Goal: Task Accomplishment & Management: Use online tool/utility

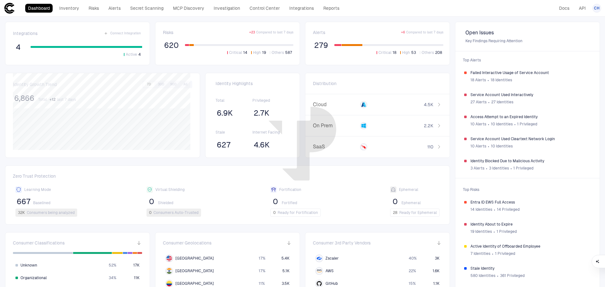
click at [302, 8] on link "Integrations" at bounding box center [302, 8] width 30 height 9
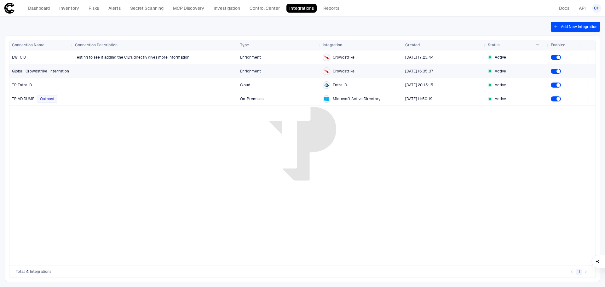
click at [588, 70] on icon "button" at bounding box center [587, 71] width 5 height 5
click at [378, 148] on div at bounding box center [302, 143] width 605 height 287
click at [587, 73] on icon "button" at bounding box center [587, 71] width 5 height 5
click at [568, 87] on li "Edit" at bounding box center [567, 85] width 42 height 10
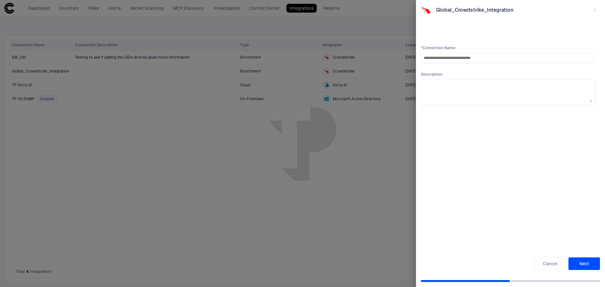
click at [587, 261] on button "Next" at bounding box center [585, 264] width 32 height 13
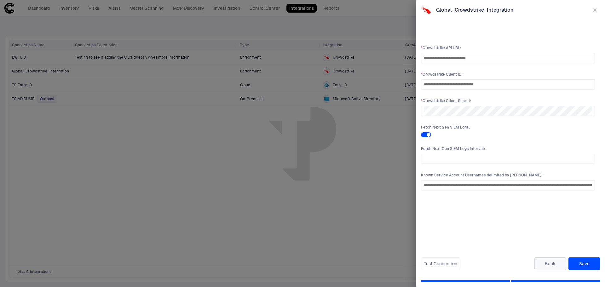
click at [555, 265] on button "Back" at bounding box center [551, 264] width 32 height 13
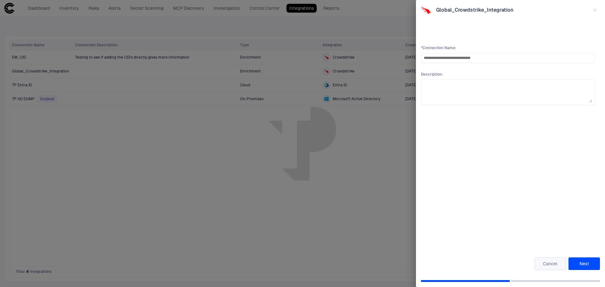
click at [548, 262] on button "Cancel" at bounding box center [551, 264] width 32 height 13
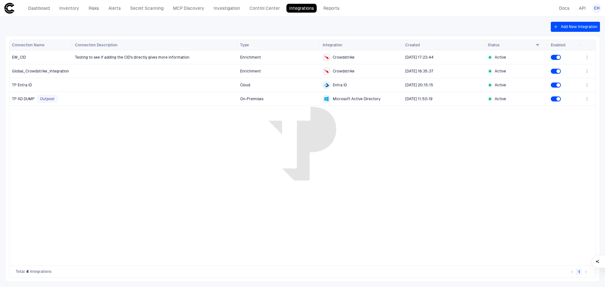
click at [394, 202] on div "Testing to see if adding the CID's directly gives more information Enrichment C…" at bounding box center [327, 157] width 508 height 215
click at [44, 3] on div "Dashboard Inventory Risks Alerts Secret Scanning MCP Discovery Investigation Co…" at bounding box center [173, 8] width 339 height 11
click at [44, 7] on link "Dashboard" at bounding box center [38, 8] width 27 height 9
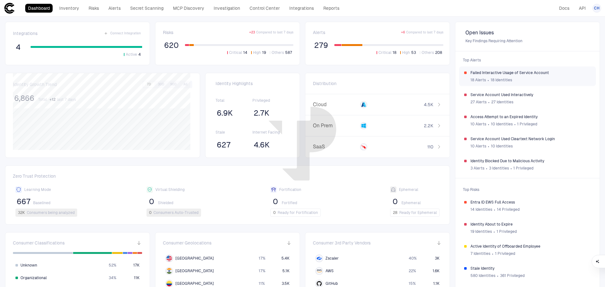
click at [532, 72] on span "Failed Interactive Usage of Service Account" at bounding box center [531, 72] width 120 height 5
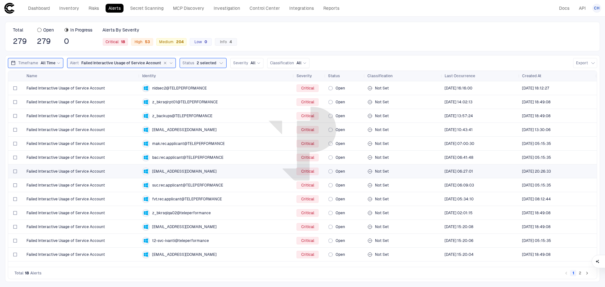
click at [120, 169] on div "Failed Interactive Usage of Service Account" at bounding box center [81, 171] width 111 height 5
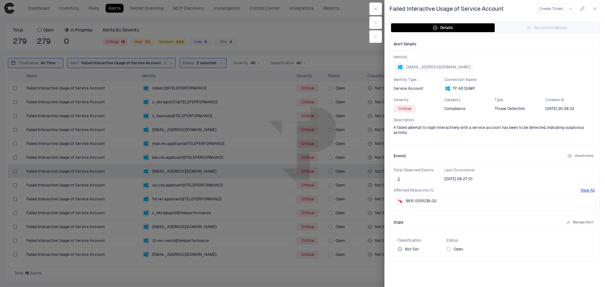
click at [583, 153] on button "View Events" at bounding box center [580, 156] width 29 height 8
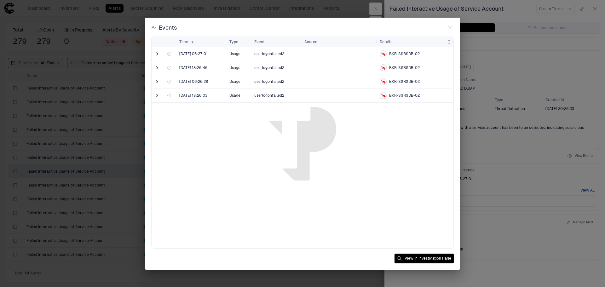
drag, startPoint x: 156, startPoint y: 53, endPoint x: 161, endPoint y: 64, distance: 11.9
click at [156, 53] on span at bounding box center [157, 54] width 6 height 6
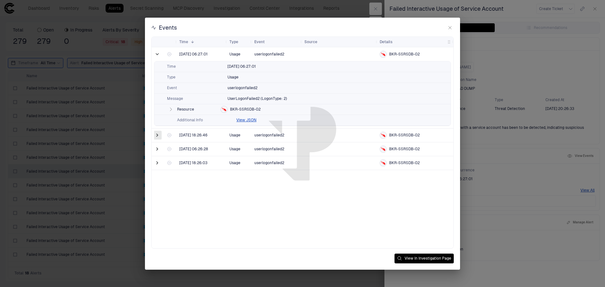
click at [156, 135] on span at bounding box center [157, 135] width 6 height 6
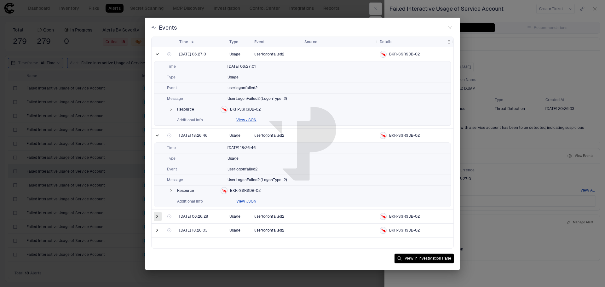
click at [156, 215] on span at bounding box center [157, 216] width 6 height 6
click at [247, 120] on button "View JSON" at bounding box center [247, 120] width 20 height 5
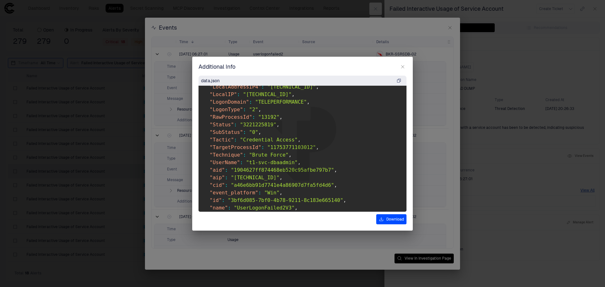
scroll to position [221, 0]
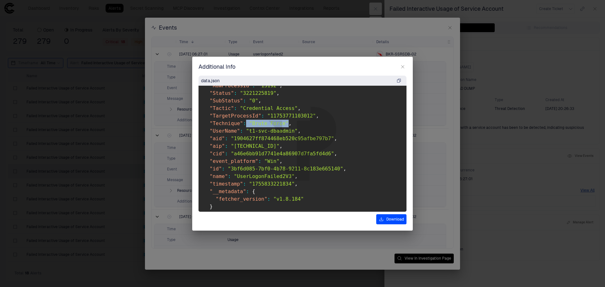
drag, startPoint x: 244, startPoint y: 121, endPoint x: 283, endPoint y: 126, distance: 39.2
click at [283, 126] on pre "{ "__fetch_type__" : "ServiceAccountLogon" , "#event_simpleName" : "UserLogonFa…" at bounding box center [303, 149] width 208 height 126
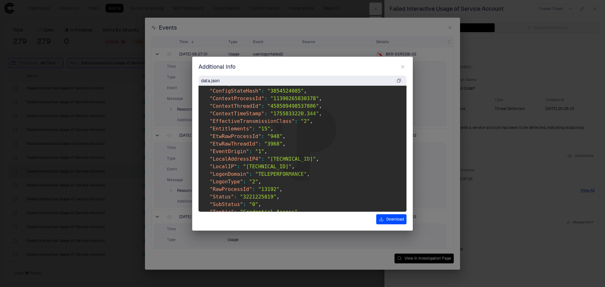
scroll to position [126, 0]
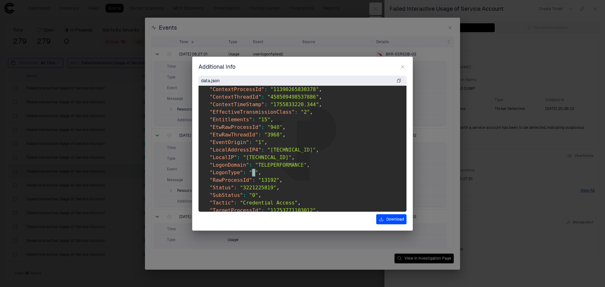
click at [251, 173] on span ""2"" at bounding box center [253, 173] width 9 height 6
click at [402, 66] on icon "button" at bounding box center [403, 66] width 3 height 3
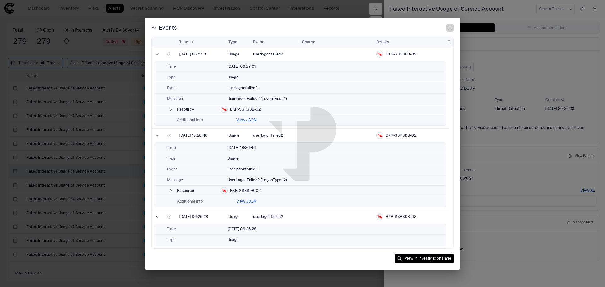
click at [448, 27] on icon "button" at bounding box center [450, 27] width 5 height 5
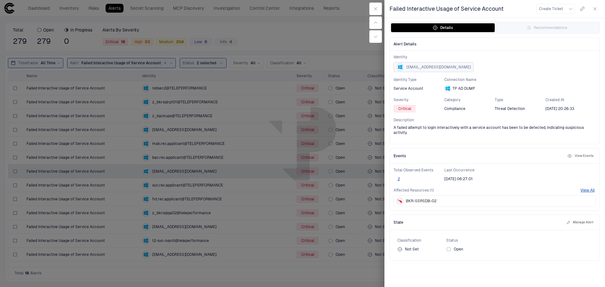
click at [461, 66] on span "[EMAIL_ADDRESS][DOMAIN_NAME]" at bounding box center [439, 67] width 64 height 5
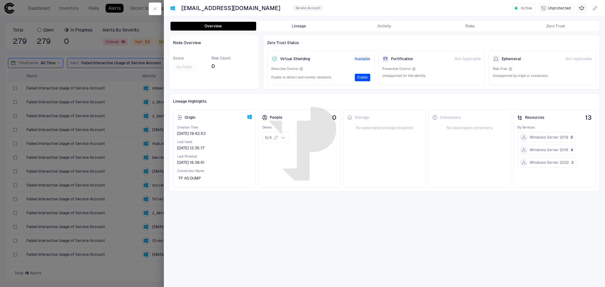
click at [300, 26] on button "Lineage" at bounding box center [299, 26] width 86 height 9
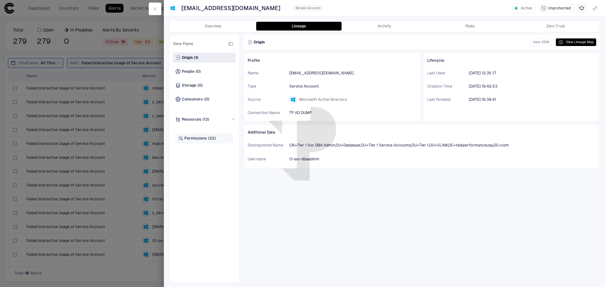
click at [214, 139] on span "(22)" at bounding box center [212, 138] width 8 height 5
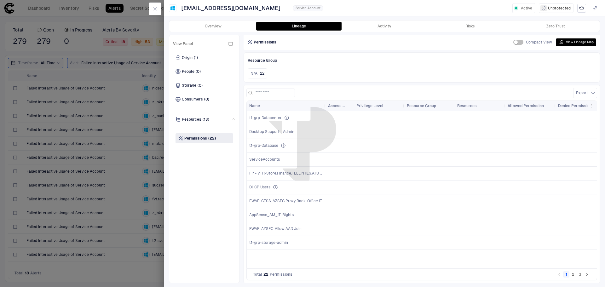
click at [575, 276] on button "2" at bounding box center [573, 275] width 6 height 6
click at [567, 276] on button "1" at bounding box center [567, 275] width 6 height 6
click at [197, 120] on span "Resources" at bounding box center [192, 119] width 20 height 5
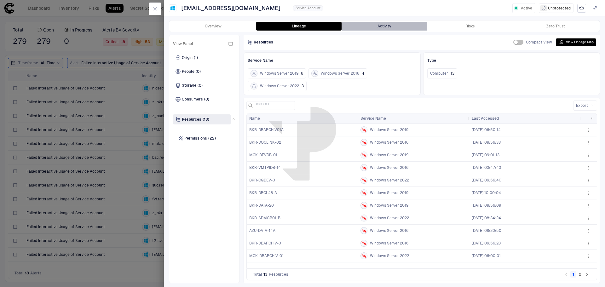
click at [383, 27] on button "Activity" at bounding box center [385, 26] width 86 height 9
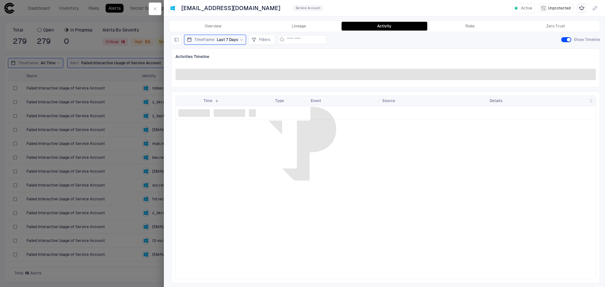
click at [233, 39] on span "Last 7 Days" at bounding box center [227, 39] width 21 height 5
click at [202, 84] on span "Last 14 Days" at bounding box center [204, 84] width 22 height 5
click at [202, 93] on span "Last 30 Days" at bounding box center [204, 93] width 23 height 5
click at [206, 103] on span "Last 90 Days" at bounding box center [204, 103] width 23 height 5
click at [290, 53] on div "Activities Timeline" at bounding box center [386, 57] width 421 height 8
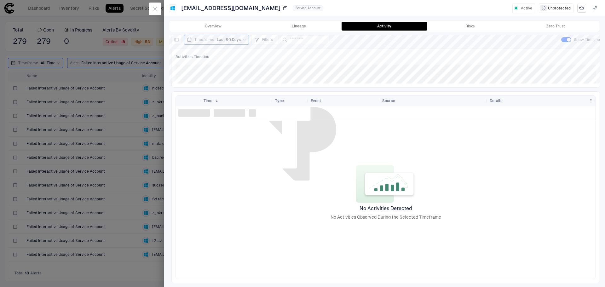
click at [241, 9] on span "[EMAIL_ADDRESS][DOMAIN_NAME]" at bounding box center [231, 8] width 99 height 8
click at [215, 26] on button "Overview" at bounding box center [214, 26] width 86 height 9
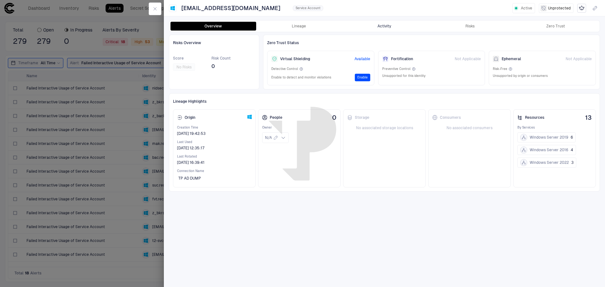
click at [382, 26] on button "Activity" at bounding box center [385, 26] width 86 height 9
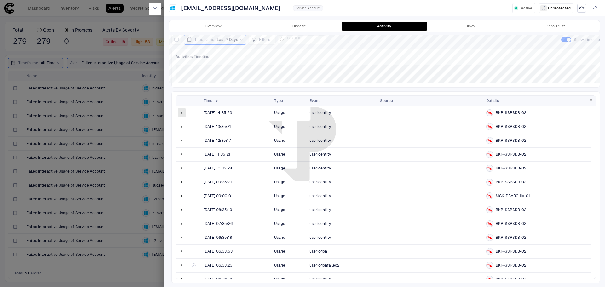
click at [181, 112] on span at bounding box center [181, 113] width 6 height 6
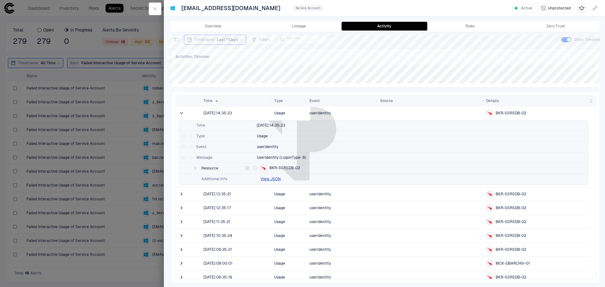
click at [194, 168] on icon "button" at bounding box center [195, 168] width 5 height 5
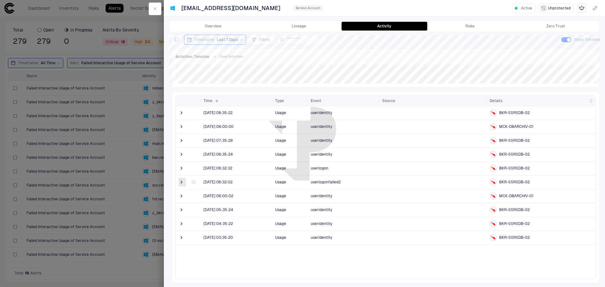
click at [180, 181] on span at bounding box center [181, 182] width 6 height 6
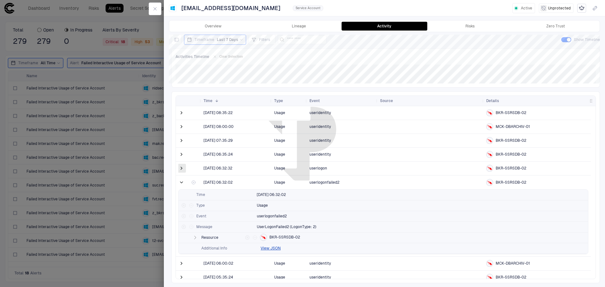
click at [181, 168] on span at bounding box center [181, 168] width 6 height 6
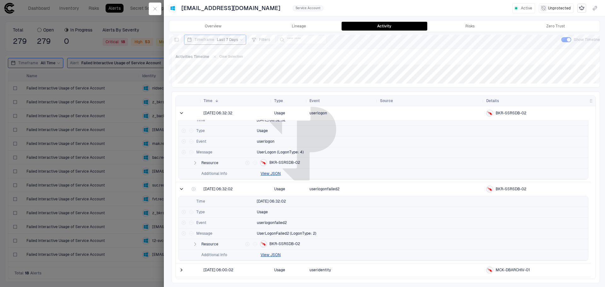
scroll to position [63, 0]
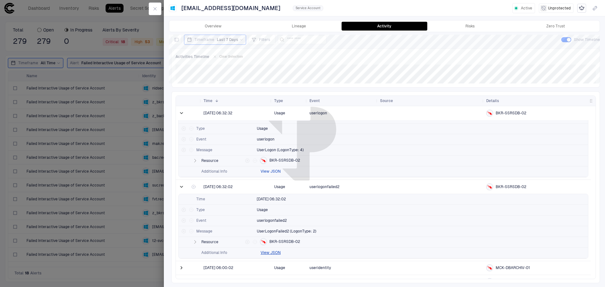
click at [273, 170] on button "View JSON" at bounding box center [271, 171] width 20 height 5
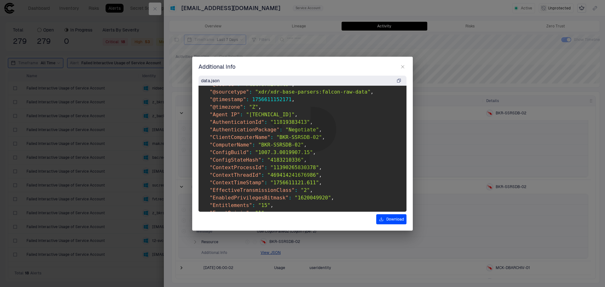
click at [403, 67] on icon "button" at bounding box center [403, 66] width 3 height 3
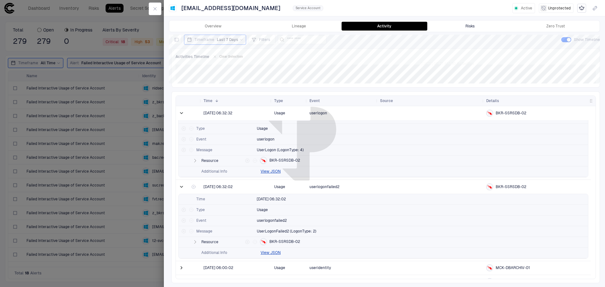
click at [468, 28] on div "Risks" at bounding box center [470, 26] width 9 height 5
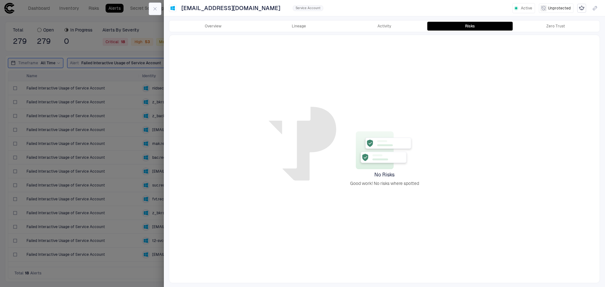
click at [155, 9] on icon "button" at bounding box center [155, 8] width 5 height 5
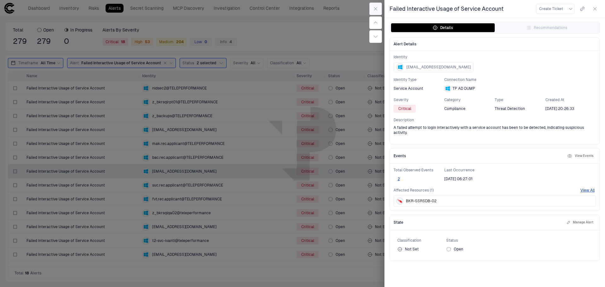
click at [376, 6] on icon "button" at bounding box center [375, 8] width 5 height 5
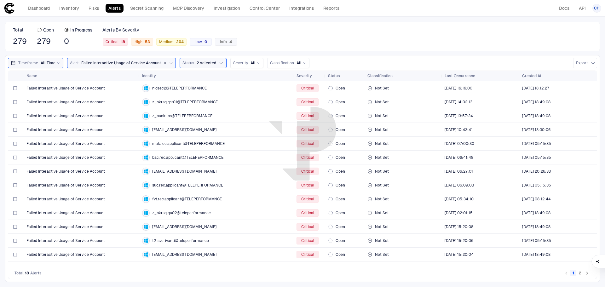
click at [114, 8] on link "Alerts" at bounding box center [115, 8] width 18 height 9
click at [169, 62] on icon at bounding box center [171, 63] width 4 height 4
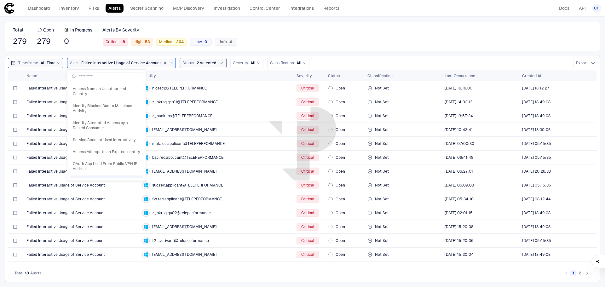
click at [213, 61] on span "2 selected" at bounding box center [207, 63] width 20 height 5
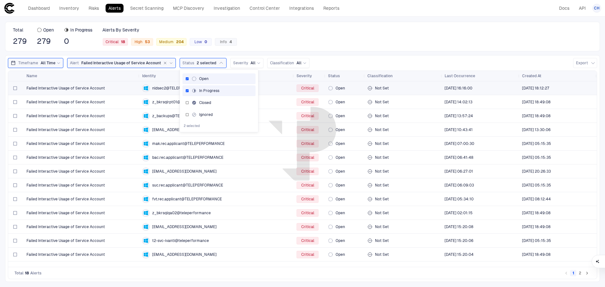
click at [156, 87] on span "nldsec2@TELEPERFORMANCE" at bounding box center [179, 88] width 55 height 5
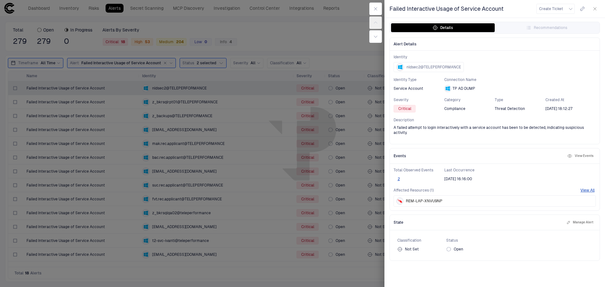
click at [589, 219] on button "Manage Alert" at bounding box center [580, 223] width 29 height 8
click at [370, 8] on button "button" at bounding box center [376, 9] width 13 height 13
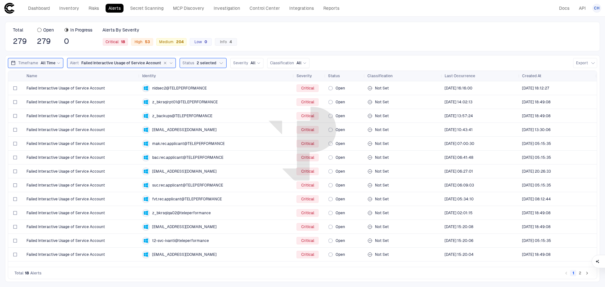
drag, startPoint x: 91, startPoint y: 8, endPoint x: 115, endPoint y: 9, distance: 24.3
click at [91, 8] on link "Risks" at bounding box center [94, 8] width 16 height 9
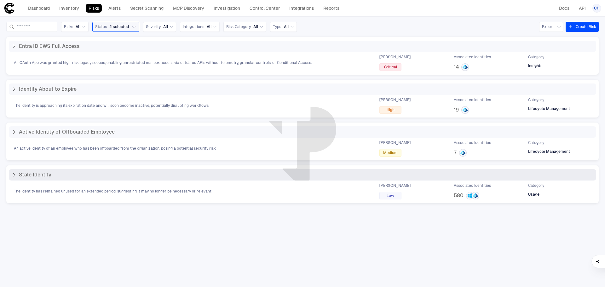
click at [13, 174] on icon at bounding box center [13, 174] width 5 height 5
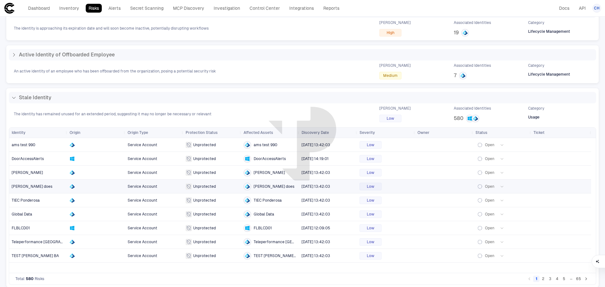
scroll to position [83, 0]
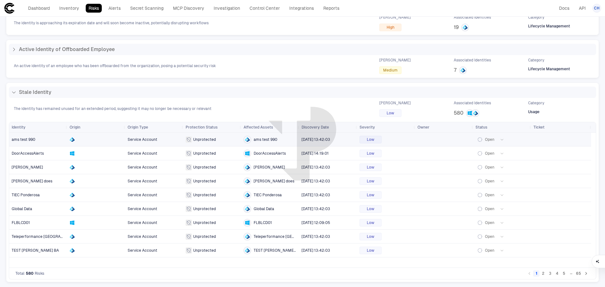
click at [21, 140] on span "ams test 990" at bounding box center [24, 139] width 24 height 4
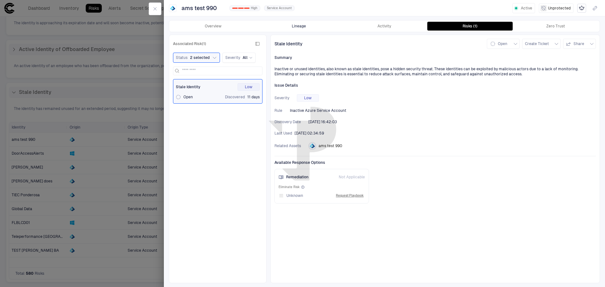
click at [301, 23] on button "Lineage" at bounding box center [299, 26] width 86 height 9
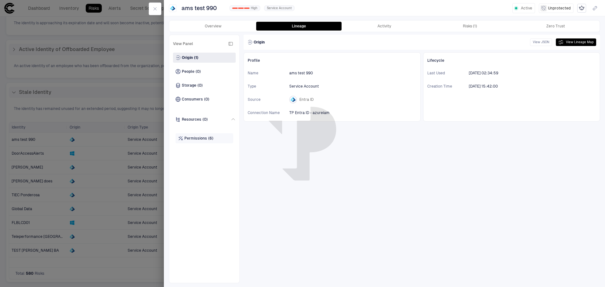
click at [191, 137] on span "Permissions" at bounding box center [195, 138] width 23 height 5
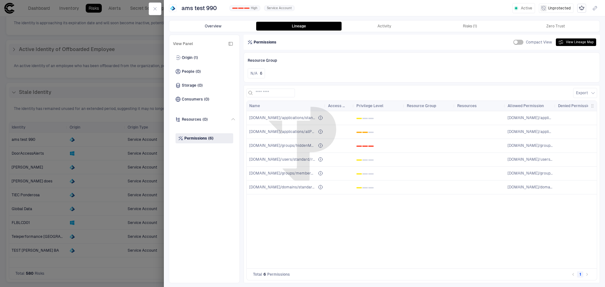
click at [209, 27] on button "Overview" at bounding box center [214, 26] width 86 height 9
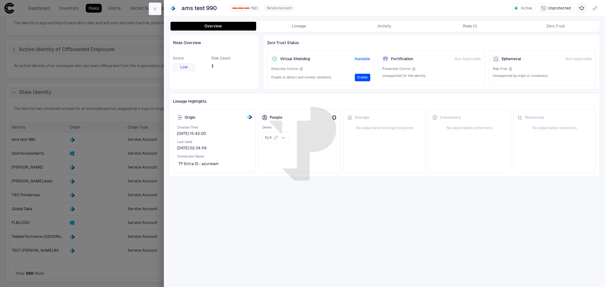
click at [156, 9] on icon "button" at bounding box center [155, 8] width 5 height 5
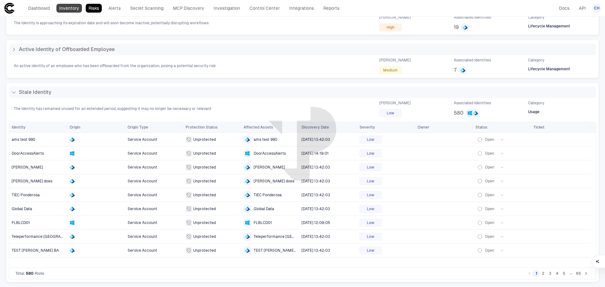
click at [66, 5] on link "Inventory" at bounding box center [69, 8] width 26 height 9
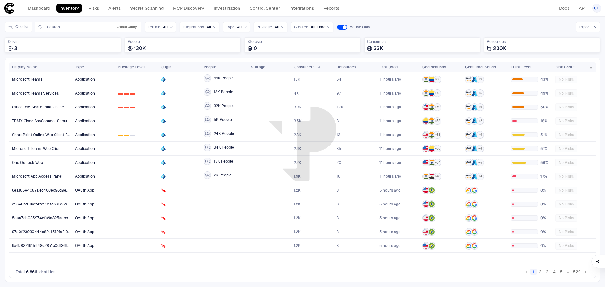
click at [130, 26] on button "Create Query" at bounding box center [126, 27] width 23 height 8
click at [59, 63] on button "Add Condition" at bounding box center [55, 64] width 35 height 10
click at [78, 48] on span "Origin: Name" at bounding box center [72, 45] width 24 height 5
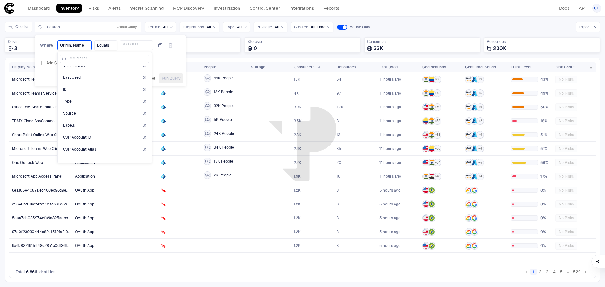
scroll to position [32, 0]
click at [80, 59] on input at bounding box center [108, 59] width 78 height 8
click at [82, 60] on input at bounding box center [108, 59] width 78 height 8
click at [77, 28] on div "Search..." at bounding box center [78, 27] width 63 height 5
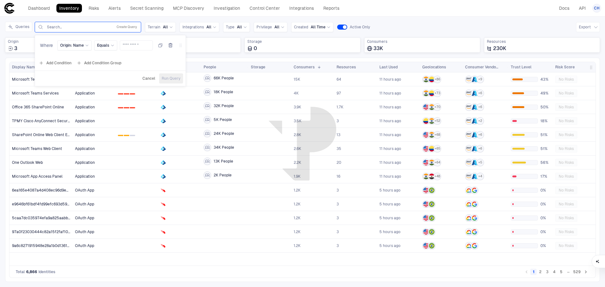
click at [68, 27] on div "Search..." at bounding box center [78, 27] width 63 height 5
click at [70, 27] on div "Search..." at bounding box center [78, 27] width 63 height 5
click at [81, 44] on span "Origin: Name" at bounding box center [72, 45] width 24 height 5
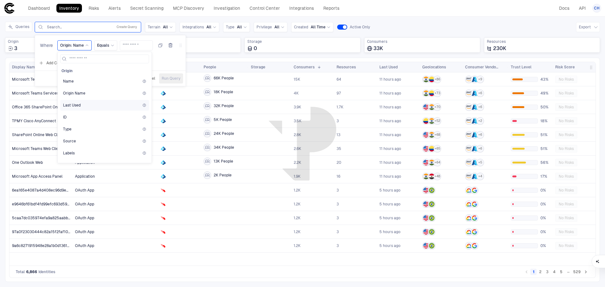
click at [74, 106] on span "Last Used" at bounding box center [72, 105] width 18 height 5
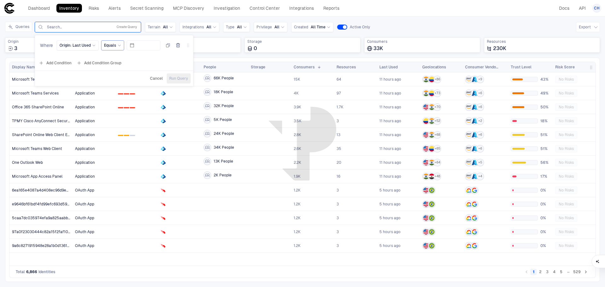
click at [118, 46] on icon at bounding box center [120, 46] width 4 height 4
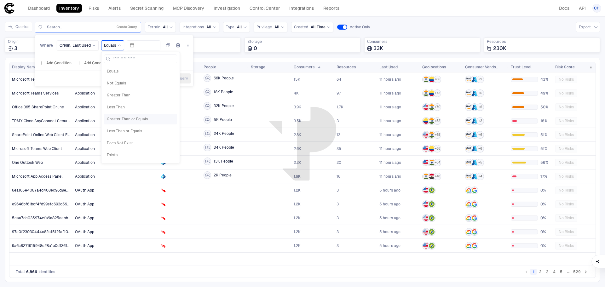
scroll to position [49, 0]
click at [121, 142] on span "Not Last X Days" at bounding box center [140, 141] width 67 height 5
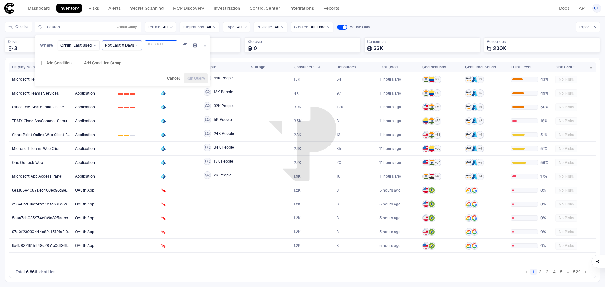
click at [155, 44] on input "number" at bounding box center [161, 45] width 27 height 9
type input "**"
click at [193, 78] on span "Run Query" at bounding box center [195, 78] width 19 height 5
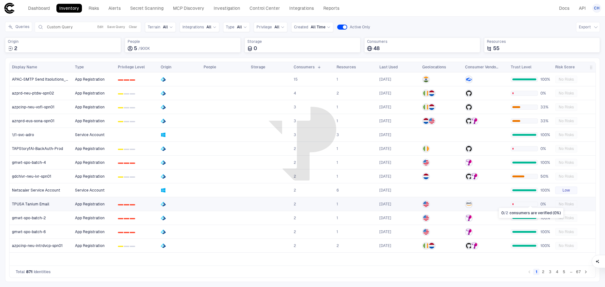
click at [523, 205] on div at bounding box center [524, 204] width 27 height 5
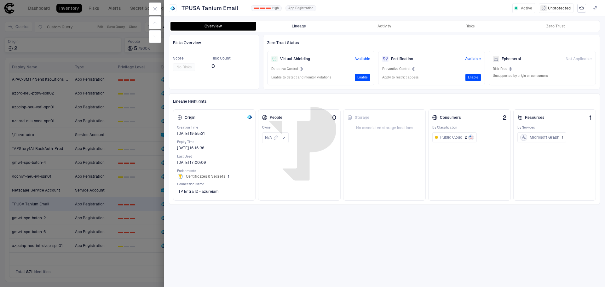
click at [302, 26] on button "Lineage" at bounding box center [299, 26] width 86 height 9
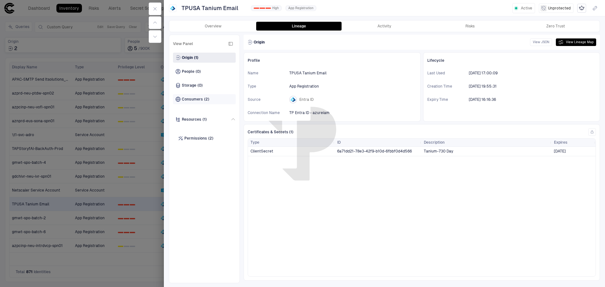
click at [205, 100] on span "(2)" at bounding box center [206, 99] width 5 height 5
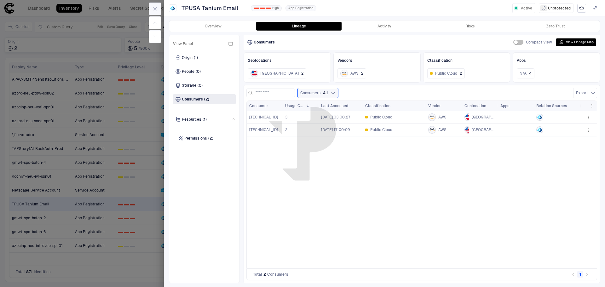
click at [154, 6] on button "button" at bounding box center [155, 9] width 13 height 13
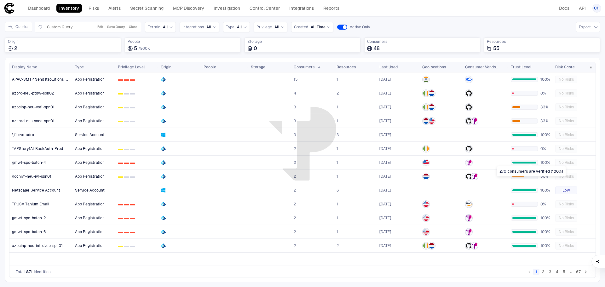
click at [530, 164] on span at bounding box center [531, 165] width 4 height 3
click at [529, 162] on div at bounding box center [525, 163] width 24 height 2
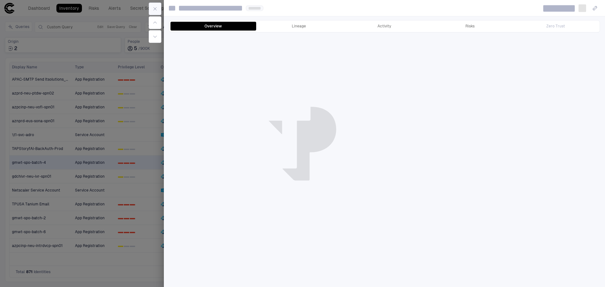
click at [156, 9] on icon "button" at bounding box center [155, 8] width 5 height 5
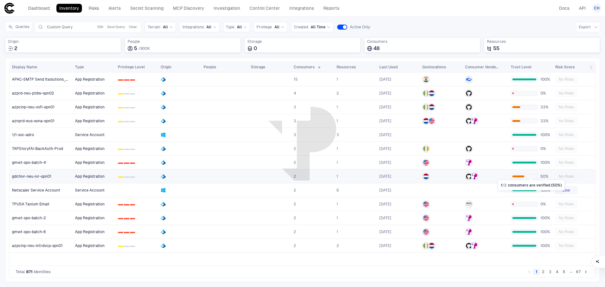
click at [528, 176] on div at bounding box center [524, 176] width 27 height 5
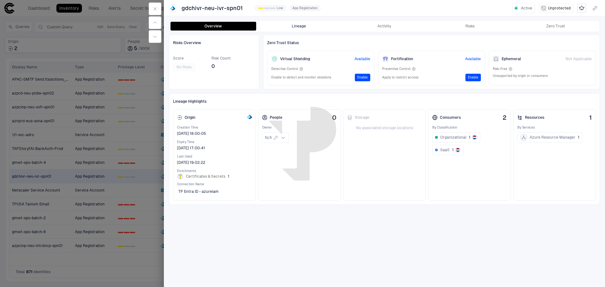
click at [295, 26] on button "Lineage" at bounding box center [299, 26] width 86 height 9
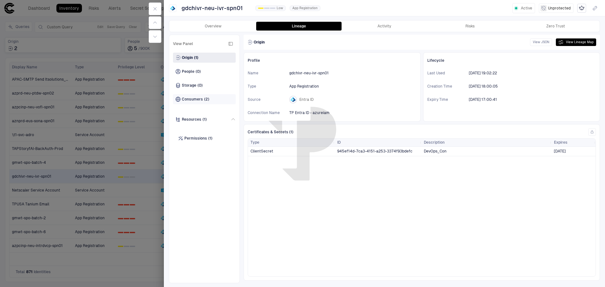
click at [196, 99] on span "Consumers" at bounding box center [192, 99] width 21 height 5
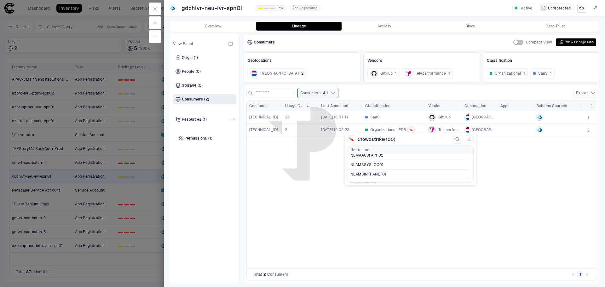
scroll to position [918, 0]
click at [156, 10] on icon "button" at bounding box center [155, 9] width 3 height 3
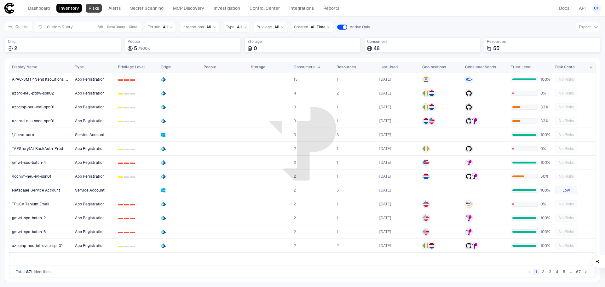
click at [94, 6] on link "Risks" at bounding box center [94, 8] width 16 height 9
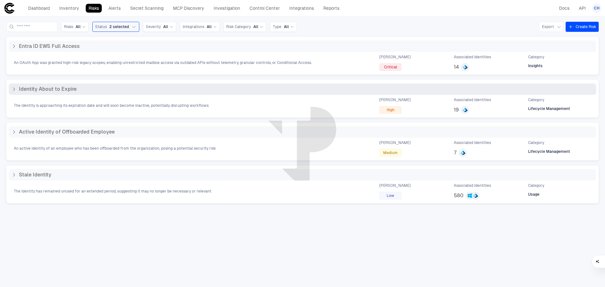
click at [15, 88] on icon at bounding box center [13, 89] width 5 height 5
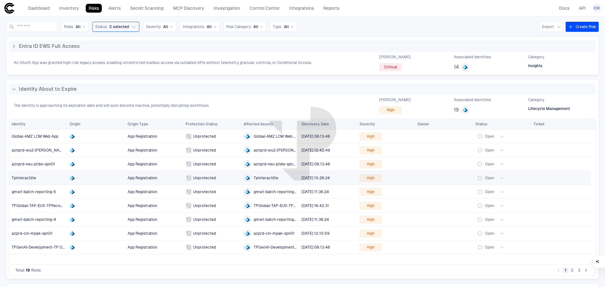
click at [30, 178] on span "Tpinteractlite" at bounding box center [24, 178] width 25 height 4
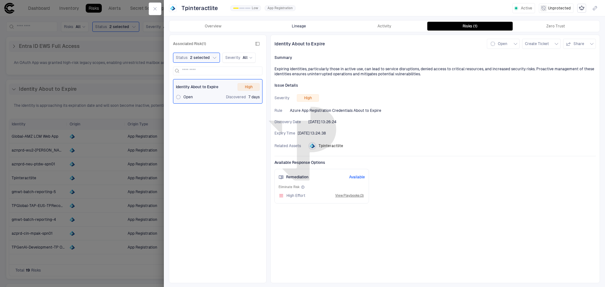
click at [296, 27] on button "Lineage" at bounding box center [299, 26] width 86 height 9
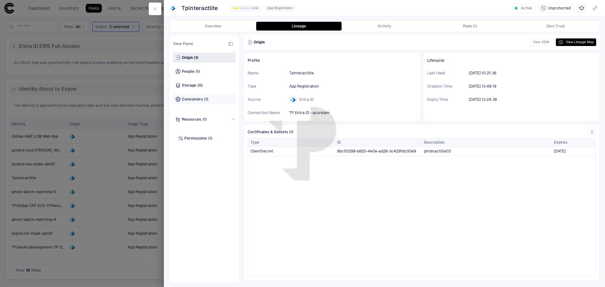
click at [206, 99] on span "(1)" at bounding box center [206, 99] width 4 height 5
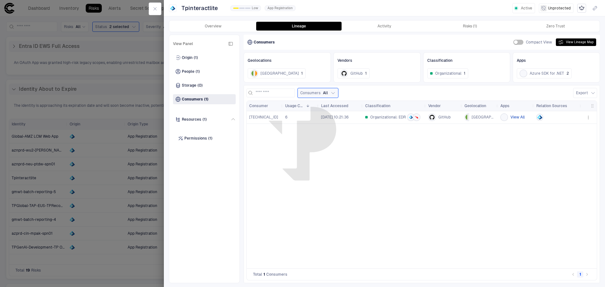
click at [515, 115] on button "View All" at bounding box center [518, 118] width 14 height 8
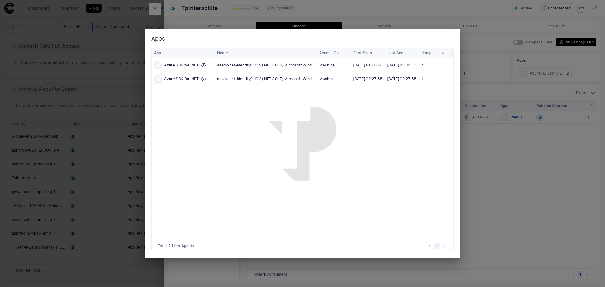
click at [449, 38] on icon "button" at bounding box center [450, 38] width 5 height 5
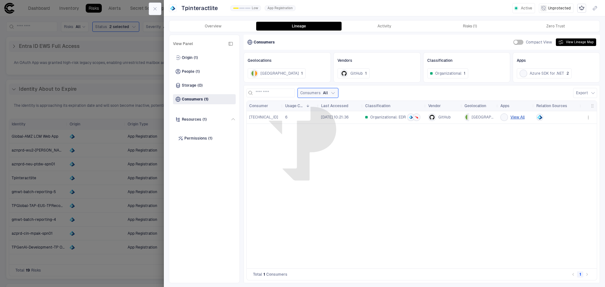
click at [155, 9] on icon "button" at bounding box center [155, 8] width 5 height 5
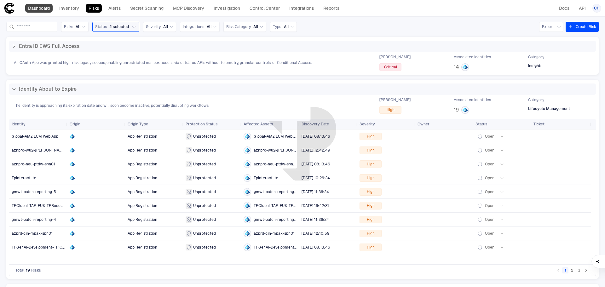
click at [40, 5] on link "Dashboard" at bounding box center [38, 8] width 27 height 9
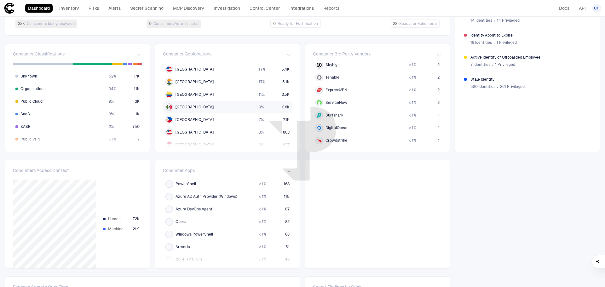
scroll to position [63, 0]
drag, startPoint x: 290, startPoint y: 69, endPoint x: 290, endPoint y: 89, distance: 19.6
click at [290, 89] on div "Consumer Geolocations [GEOGRAPHIC_DATA] 17 % 5.4K [GEOGRAPHIC_DATA] 17 % 5.1K […" at bounding box center [227, 97] width 145 height 109
click at [158, 85] on div "Consumer Geolocations [GEOGRAPHIC_DATA] 17 % 5.4K [GEOGRAPHIC_DATA] 17 % 5.1K […" at bounding box center [227, 97] width 145 height 109
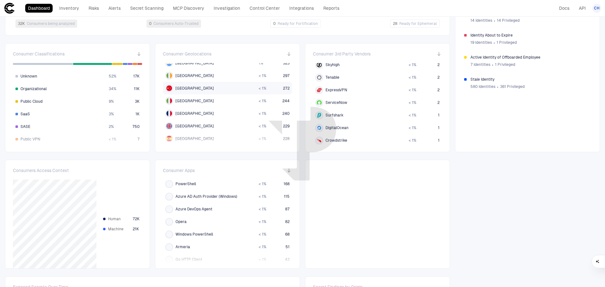
click at [219, 87] on div "[GEOGRAPHIC_DATA]" at bounding box center [210, 89] width 88 height 8
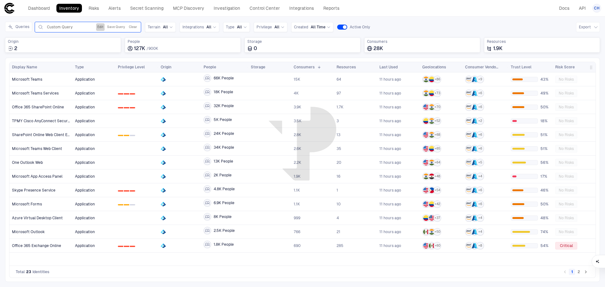
click at [100, 27] on button "Edit" at bounding box center [100, 27] width 9 height 8
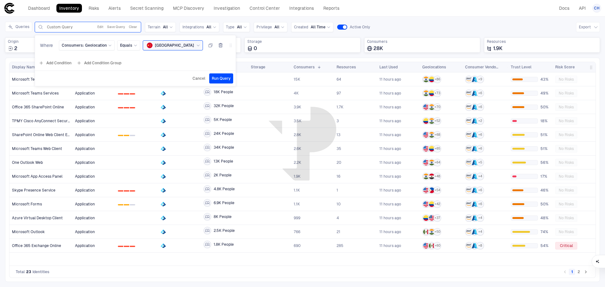
click at [22, 55] on div "Queries Custom Query Edit Save Query Clear Where Consumers: Geolocation Equals …" at bounding box center [302, 40] width 595 height 36
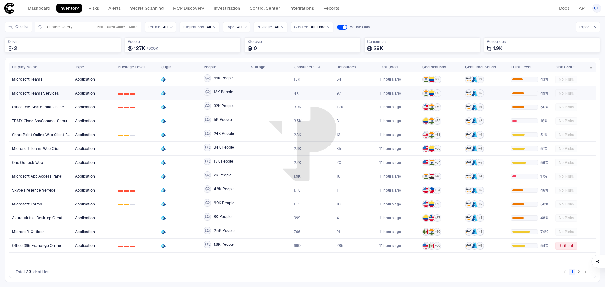
click at [81, 91] on span "Application" at bounding box center [85, 93] width 20 height 4
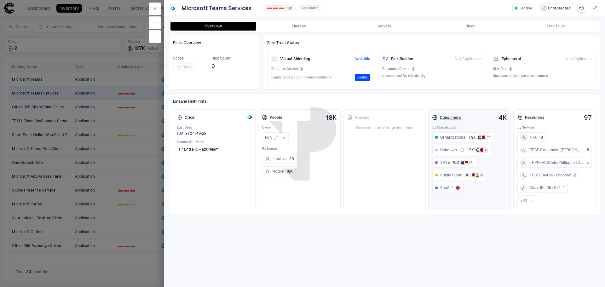
click at [455, 115] on div "Consumers" at bounding box center [447, 117] width 29 height 5
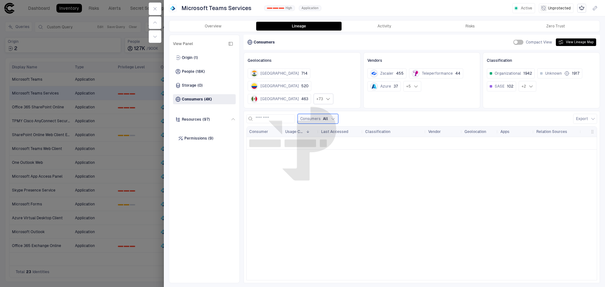
click at [326, 96] on icon at bounding box center [328, 98] width 5 height 5
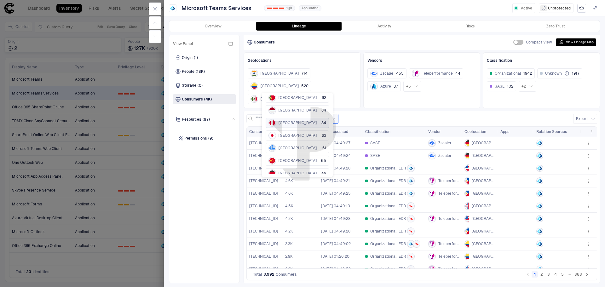
scroll to position [95, 0]
click at [285, 146] on span "[GEOGRAPHIC_DATA]" at bounding box center [298, 145] width 38 height 5
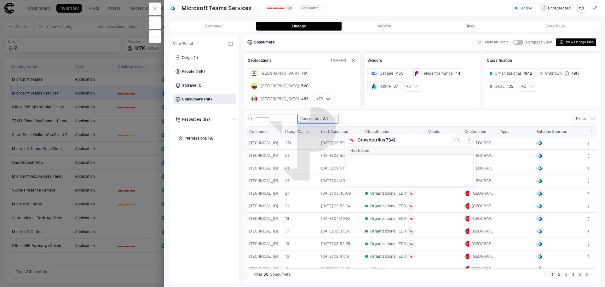
scroll to position [6915, 0]
click at [589, 267] on icon "button" at bounding box center [588, 269] width 5 height 5
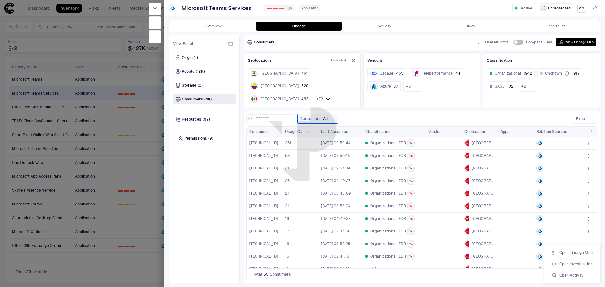
click at [567, 275] on div "Open Activity" at bounding box center [568, 275] width 32 height 5
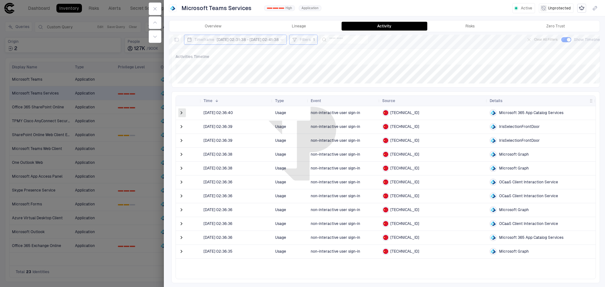
click at [179, 110] on span at bounding box center [181, 113] width 6 height 6
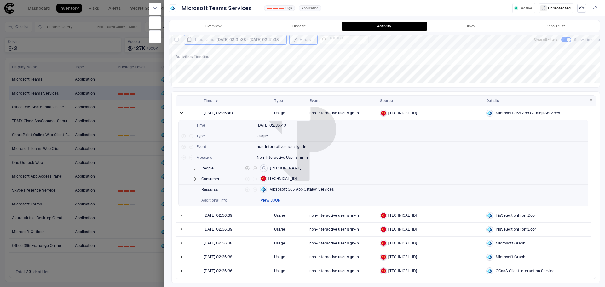
click at [194, 169] on icon "button" at bounding box center [195, 168] width 5 height 5
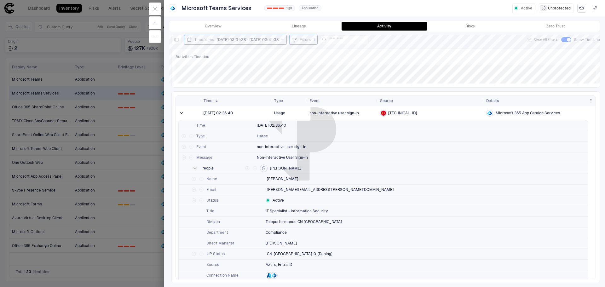
scroll to position [32, 0]
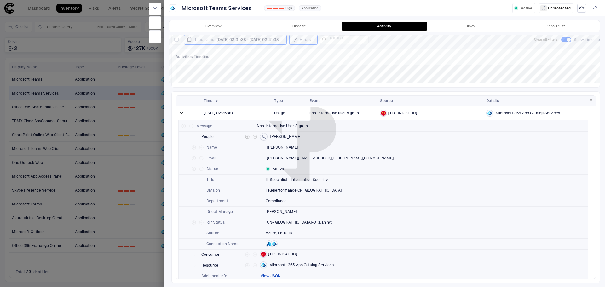
click at [195, 136] on icon "button" at bounding box center [195, 136] width 5 height 5
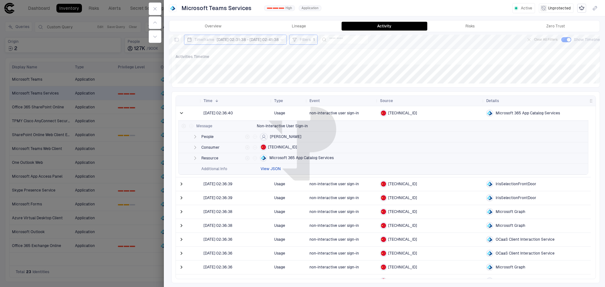
click at [275, 169] on button "View JSON" at bounding box center [271, 169] width 20 height 5
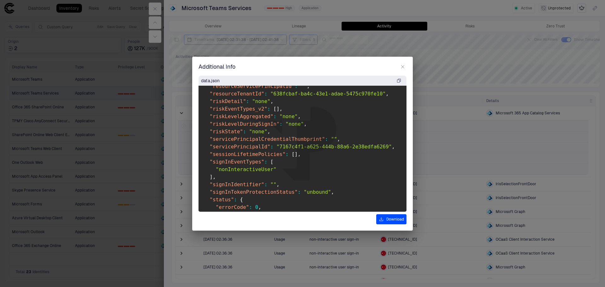
scroll to position [1457, 0]
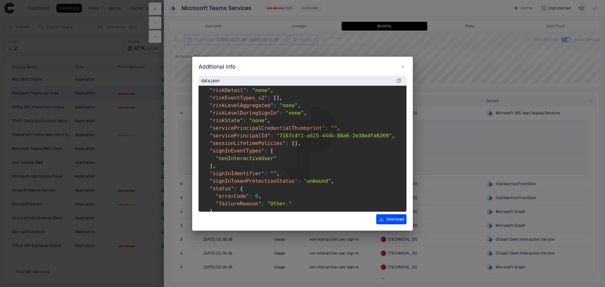
click at [404, 67] on icon "button" at bounding box center [402, 66] width 5 height 5
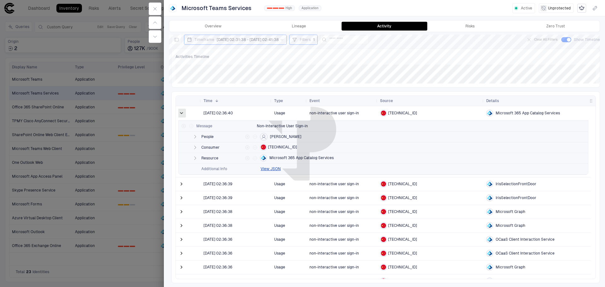
click at [179, 112] on span at bounding box center [181, 113] width 6 height 6
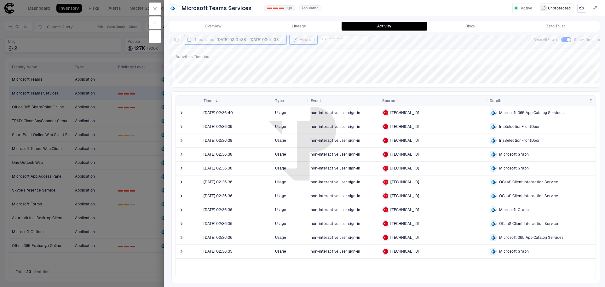
click at [267, 62] on div "Activities Timeline [bold][/]:" at bounding box center [386, 68] width 429 height 39
click at [306, 62] on div "Activities Timeline [bold][/]:" at bounding box center [386, 68] width 429 height 39
click at [184, 111] on span at bounding box center [181, 113] width 6 height 6
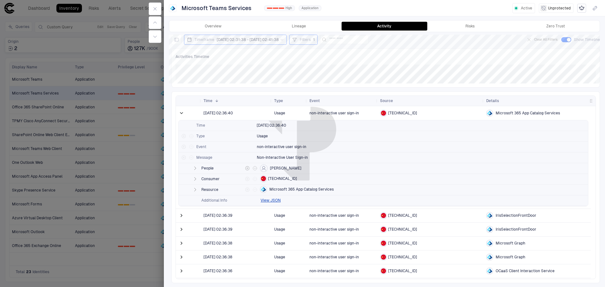
click at [195, 168] on icon "button" at bounding box center [196, 168] width 2 height 3
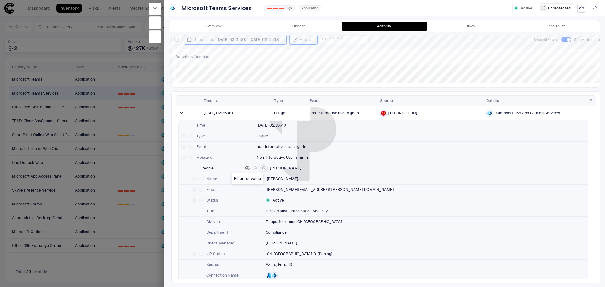
click at [248, 169] on icon "Filter for value" at bounding box center [248, 169] width 4 height 4
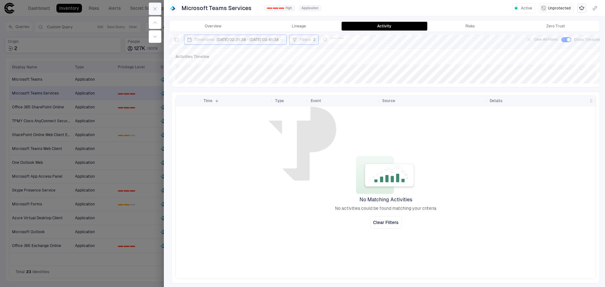
click at [153, 9] on icon "button" at bounding box center [155, 8] width 5 height 5
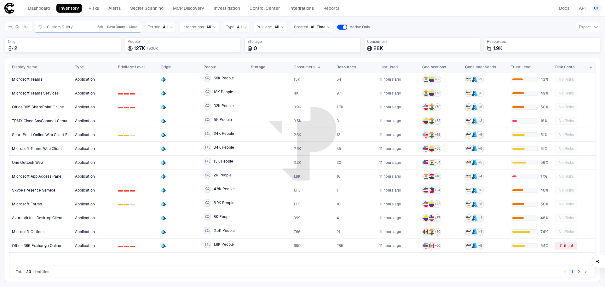
click at [112, 26] on button "Save Query" at bounding box center [116, 27] width 20 height 8
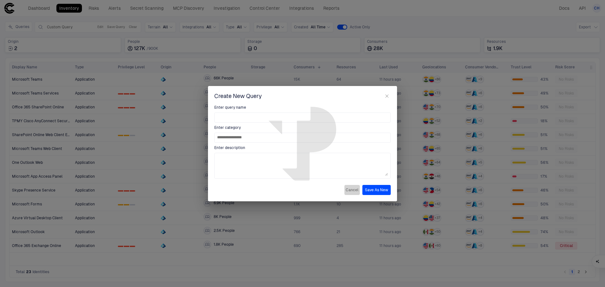
click at [354, 190] on button "Cancel" at bounding box center [352, 190] width 15 height 10
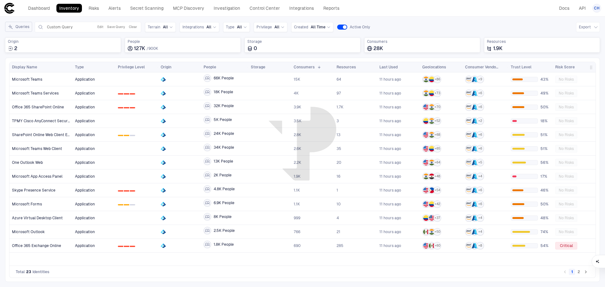
click at [20, 26] on button "Queries" at bounding box center [18, 27] width 27 height 10
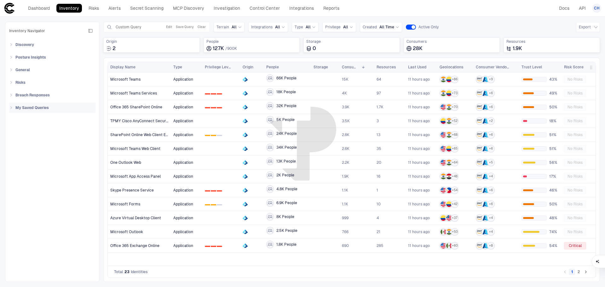
click at [12, 109] on icon at bounding box center [11, 108] width 4 height 4
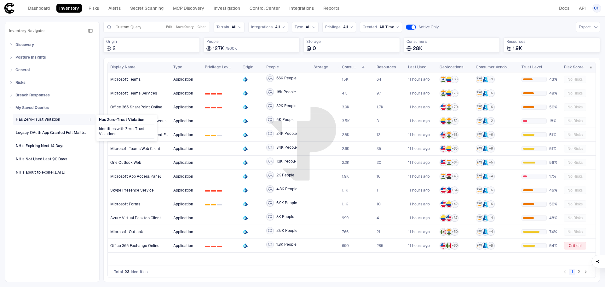
click at [91, 119] on icon "button" at bounding box center [90, 120] width 4 height 4
click at [10, 106] on div at bounding box center [302, 143] width 605 height 287
click at [12, 108] on div at bounding box center [302, 143] width 605 height 287
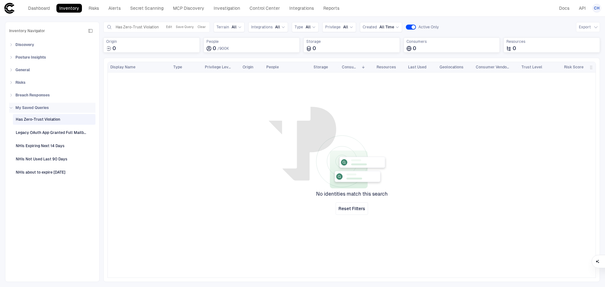
click at [12, 106] on div "My Saved Queries" at bounding box center [52, 108] width 86 height 10
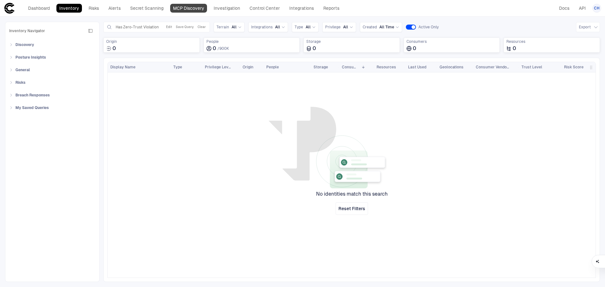
click at [186, 9] on link "MCP Discovery" at bounding box center [188, 8] width 37 height 9
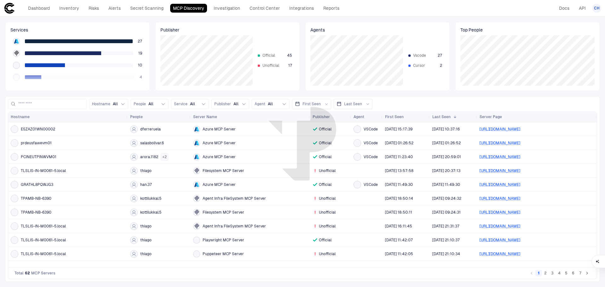
click at [382, 157] on div "VSCode" at bounding box center [367, 157] width 32 height 14
drag, startPoint x: 50, startPoint y: 143, endPoint x: 21, endPoint y: 142, distance: 29.4
click at [21, 141] on div "prdeusfawevm01" at bounding box center [68, 143] width 114 height 8
click at [38, 143] on span "prdeusfawevm01" at bounding box center [36, 143] width 31 height 5
click at [33, 143] on span "prdeusfawevm01" at bounding box center [36, 143] width 31 height 5
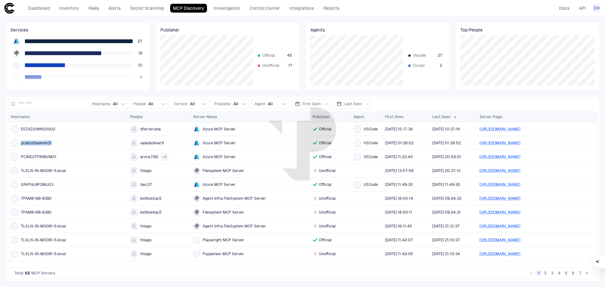
click at [33, 143] on span "prdeusfawevm01" at bounding box center [36, 143] width 31 height 5
click at [501, 142] on link "[URL][DOMAIN_NAME]" at bounding box center [500, 143] width 41 height 4
drag, startPoint x: 167, startPoint y: 143, endPoint x: 145, endPoint y: 143, distance: 22.4
click at [140, 143] on div "salasbolivar.6" at bounding box center [159, 143] width 58 height 8
drag, startPoint x: 52, startPoint y: 143, endPoint x: 21, endPoint y: 142, distance: 31.2
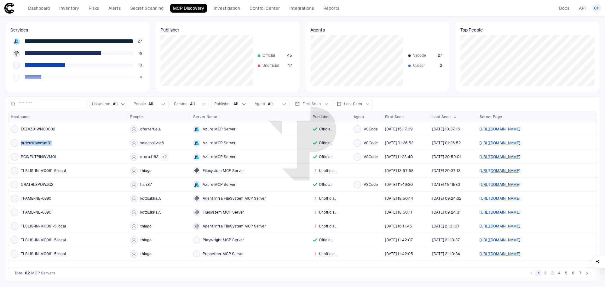
click at [21, 142] on div "prdeusfawevm01" at bounding box center [68, 143] width 114 height 8
drag, startPoint x: 155, startPoint y: 143, endPoint x: 139, endPoint y: 143, distance: 16.1
click at [139, 143] on div "salasbolivar.6" at bounding box center [159, 143] width 58 height 8
click at [201, 103] on icon "button" at bounding box center [203, 104] width 5 height 5
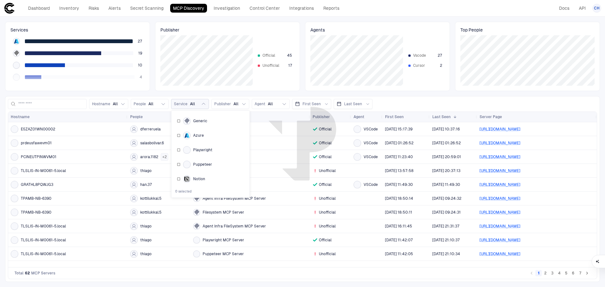
click at [218, 264] on div "ESZAZ01WN00002 dferreruela Azure MCP Server Official VSCode [DATE] 15:17:39 [DA…" at bounding box center [302, 194] width 589 height 145
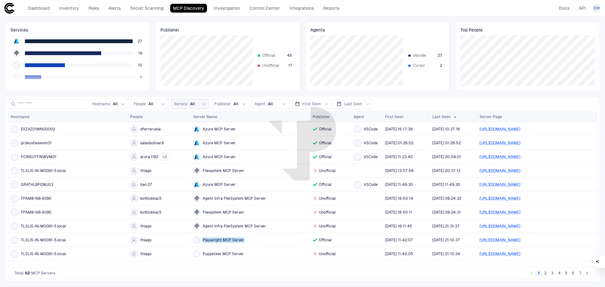
drag, startPoint x: 243, startPoint y: 240, endPoint x: 202, endPoint y: 240, distance: 41.3
click at [202, 240] on div "Playwright MCP Server" at bounding box center [250, 240] width 114 height 7
click at [235, 185] on div "Azure MCP Server" at bounding box center [250, 184] width 114 height 7
drag, startPoint x: 235, startPoint y: 184, endPoint x: 202, endPoint y: 188, distance: 32.9
click at [202, 188] on div "Azure MCP Server" at bounding box center [250, 184] width 114 height 7
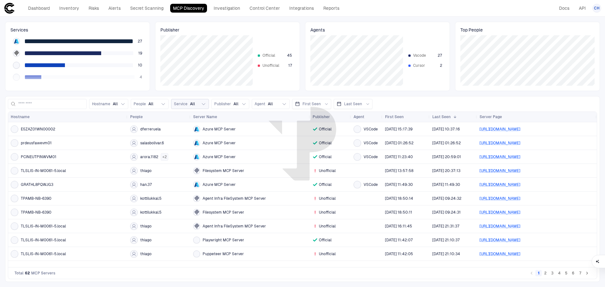
click at [233, 192] on div "Agent Infra FileSystem MCP Server" at bounding box center [250, 198] width 114 height 13
drag, startPoint x: 246, startPoint y: 241, endPoint x: 202, endPoint y: 240, distance: 43.2
click at [202, 240] on div "Playwright MCP Server" at bounding box center [250, 240] width 114 height 7
click at [545, 273] on button "2" at bounding box center [546, 273] width 6 height 6
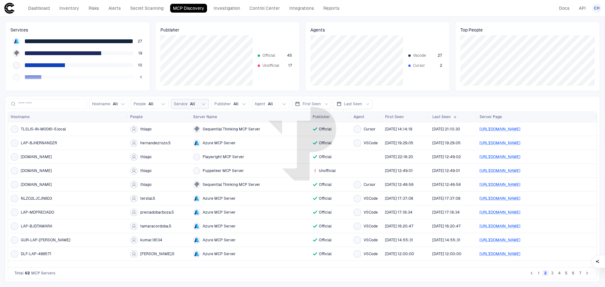
click at [539, 274] on button "1" at bounding box center [539, 273] width 6 height 6
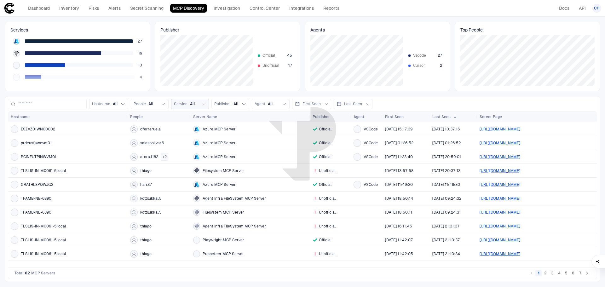
click at [519, 254] on link "[URL][DOMAIN_NAME]" at bounding box center [500, 254] width 41 height 4
click at [155, 226] on div "thiago" at bounding box center [159, 227] width 58 height 8
click at [135, 226] on icon at bounding box center [133, 226] width 5 height 5
click at [146, 225] on span "thiago" at bounding box center [145, 226] width 11 height 5
click at [152, 226] on div "thiago" at bounding box center [159, 227] width 58 height 8
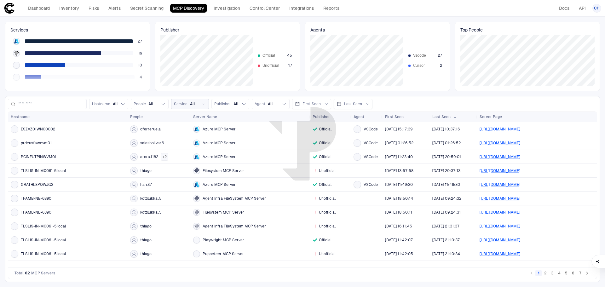
click at [137, 227] on div at bounding box center [134, 227] width 8 height 8
click at [153, 227] on div "thiago" at bounding box center [159, 227] width 58 height 8
drag, startPoint x: 140, startPoint y: 227, endPoint x: 155, endPoint y: 227, distance: 14.8
click at [155, 227] on div "thiago" at bounding box center [159, 227] width 58 height 8
click at [150, 229] on span "thiago" at bounding box center [145, 226] width 11 height 5
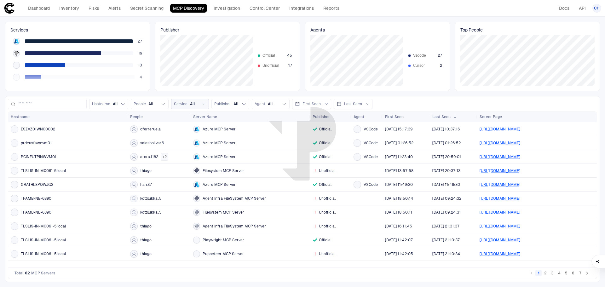
click at [545, 275] on button "2" at bounding box center [546, 273] width 6 height 6
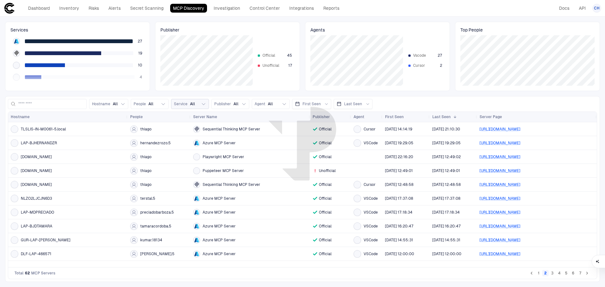
click at [142, 157] on span "thiago" at bounding box center [145, 157] width 11 height 5
click at [151, 92] on div "Services 27 19 10 4 2 Publisher Official 45 Unofficial 17 Agents Vscode 27 Curs…" at bounding box center [302, 152] width 605 height 271
drag, startPoint x: 538, startPoint y: 274, endPoint x: 541, endPoint y: 287, distance: 13.5
click at [538, 274] on button "1" at bounding box center [539, 273] width 6 height 6
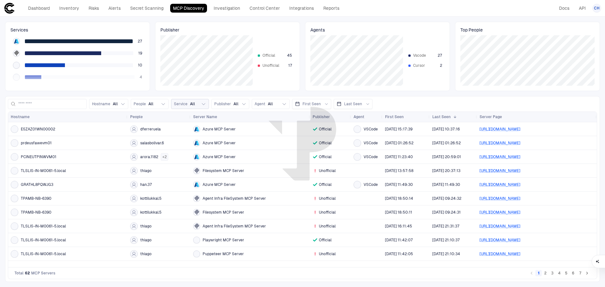
click at [198, 266] on div "ESZAZ01WN00002 dferreruela Azure MCP Server Official VSCode [DATE] 15:17:39 [DA…" at bounding box center [302, 194] width 589 height 145
drag, startPoint x: 144, startPoint y: 184, endPoint x: 140, endPoint y: 184, distance: 3.5
click at [140, 184] on div "han.37" at bounding box center [159, 185] width 58 height 8
click at [145, 186] on span "han.37" at bounding box center [146, 184] width 12 height 5
click at [154, 9] on link "Secret Scanning" at bounding box center [146, 8] width 39 height 9
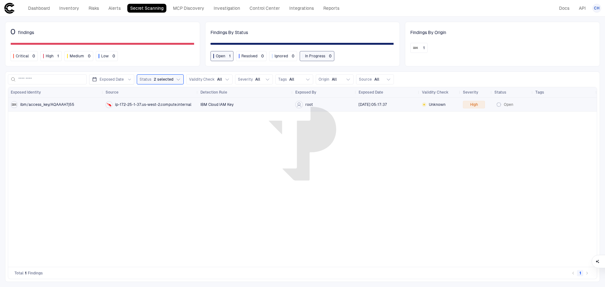
click at [179, 105] on span "ip-172-25-1-37.us-west-2.compute.internal" at bounding box center [153, 104] width 76 height 5
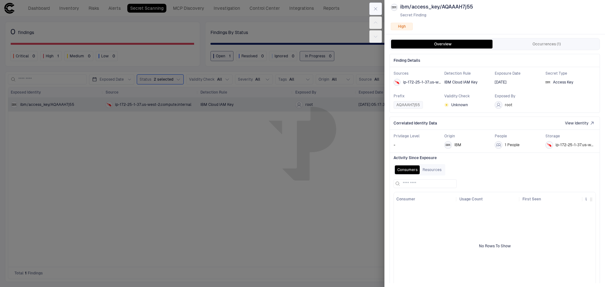
click at [375, 8] on icon "button" at bounding box center [375, 8] width 5 height 5
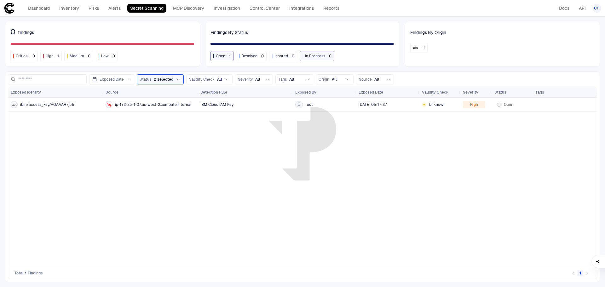
click at [303, 155] on div "ibm/access_key/AQAAAH7j55 ip-172-25-1-37.us-west-2.compute.internal IBM Cloud I…" at bounding box center [302, 182] width 589 height 169
click at [286, 151] on div "ibm/access_key/AQAAAH7j55 ip-172-25-1-37.us-west-2.compute.internal IBM Cloud I…" at bounding box center [302, 182] width 589 height 169
click at [197, 121] on div "ibm/access_key/AQAAAH7j55 ip-172-25-1-37.us-west-2.compute.internal IBM Cloud I…" at bounding box center [302, 182] width 589 height 169
click at [206, 123] on div "ibm/access_key/AQAAAH7j55 ip-172-25-1-37.us-west-2.compute.internal IBM Cloud I…" at bounding box center [302, 182] width 589 height 169
drag, startPoint x: 270, startPoint y: 8, endPoint x: 275, endPoint y: 8, distance: 5.0
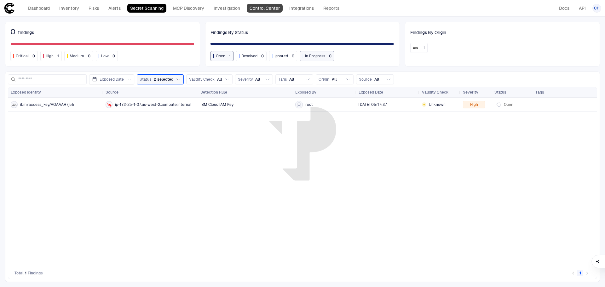
click at [270, 8] on link "Control Center" at bounding box center [265, 8] width 36 height 9
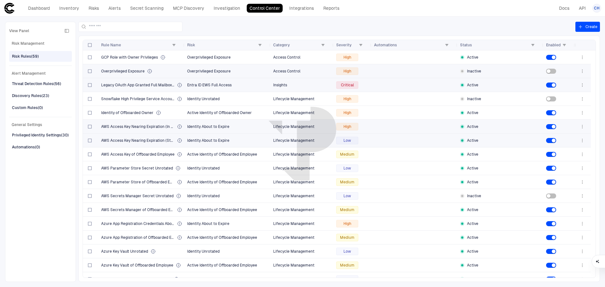
click at [130, 71] on span "Overprivileged Exposure" at bounding box center [123, 71] width 44 height 5
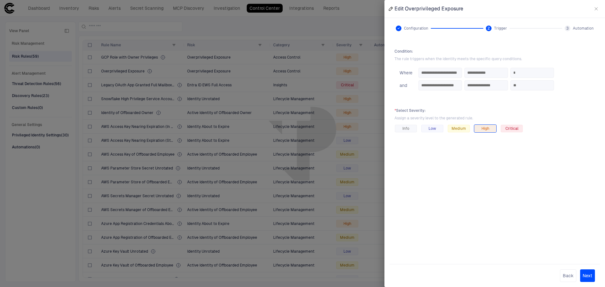
click at [301, 108] on div at bounding box center [302, 143] width 605 height 287
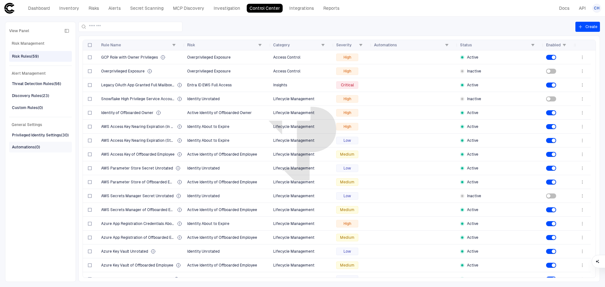
click at [40, 146] on div "Automations (0)" at bounding box center [26, 147] width 28 height 6
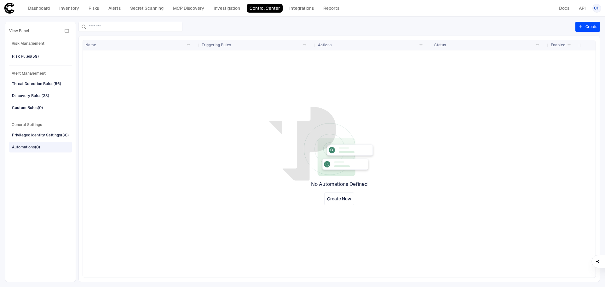
click at [592, 26] on button "Create" at bounding box center [588, 27] width 25 height 10
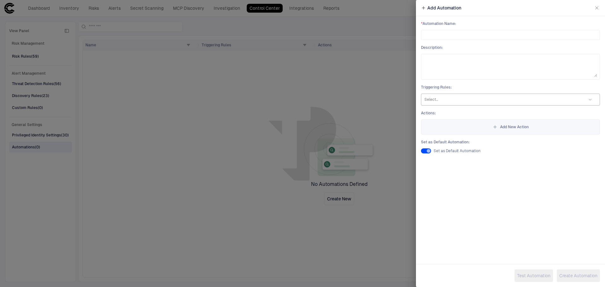
click at [451, 99] on div at bounding box center [503, 99] width 156 height 6
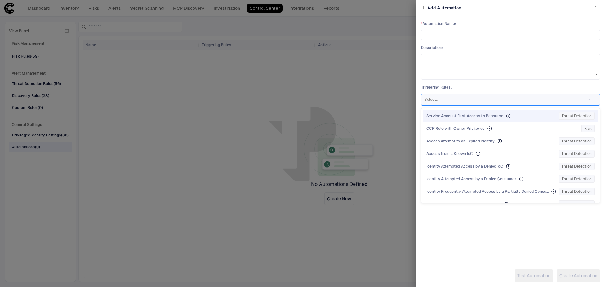
click at [453, 99] on div at bounding box center [503, 99] width 156 height 6
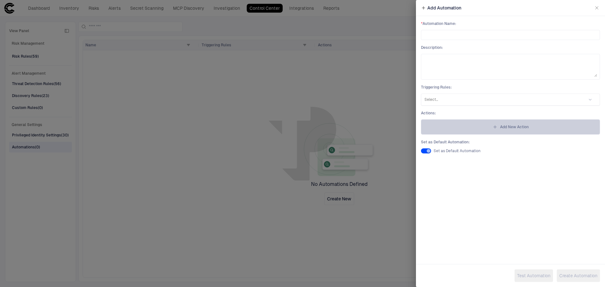
click at [511, 126] on span "Add New Action" at bounding box center [514, 127] width 29 height 5
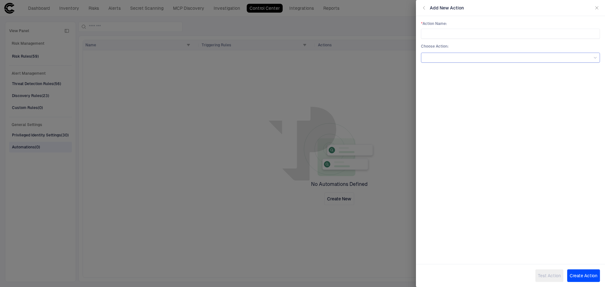
click at [444, 54] on div at bounding box center [510, 58] width 179 height 10
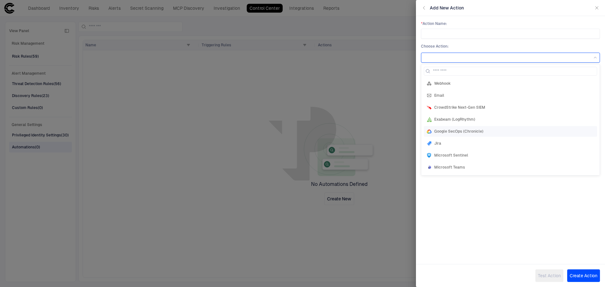
click at [462, 132] on span "Google SecOps (Chronicle)" at bounding box center [459, 131] width 49 height 5
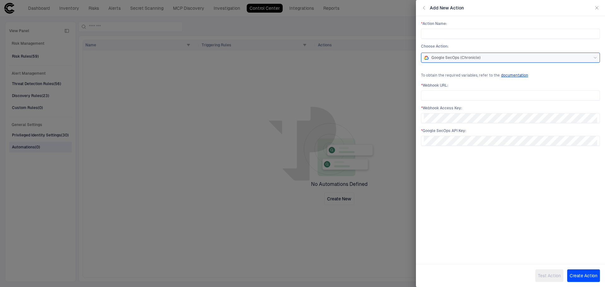
click at [473, 57] on span "Google SecOps (Chronicle)" at bounding box center [456, 57] width 49 height 5
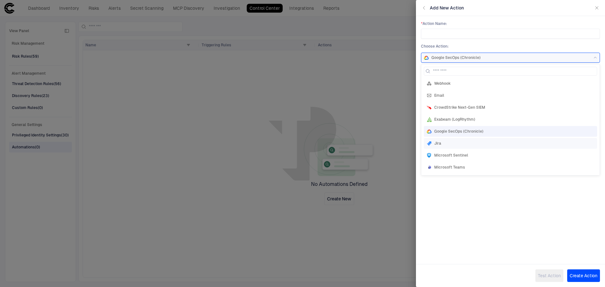
click at [438, 142] on span "Jira" at bounding box center [438, 143] width 7 height 5
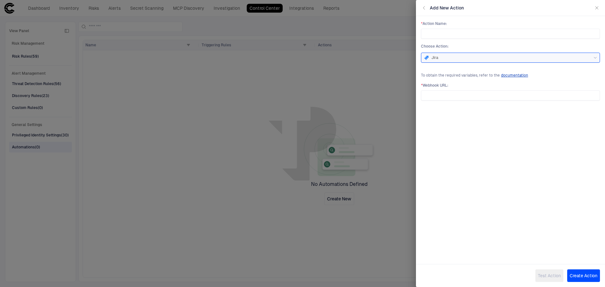
click at [450, 60] on div "Jira" at bounding box center [510, 57] width 173 height 5
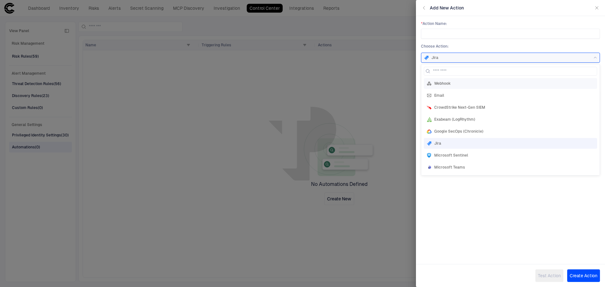
click at [444, 83] on span "Webhook" at bounding box center [443, 83] width 16 height 5
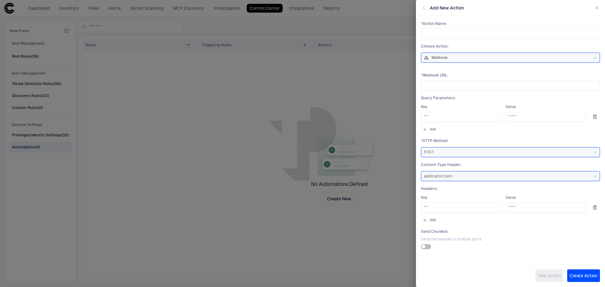
click at [468, 57] on div "Webhook" at bounding box center [510, 57] width 173 height 5
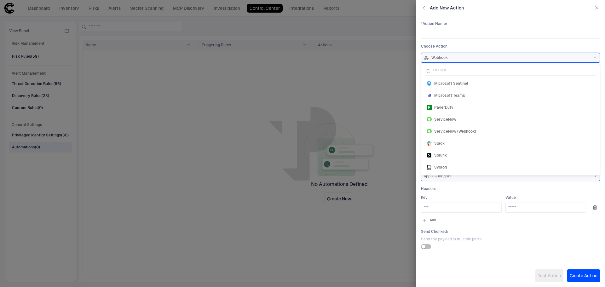
scroll to position [66, 0]
click at [487, 43] on div "* Action Name : Choose Action : Webhook Webhook Email CrowdStrike Next-Gen SIEM…" at bounding box center [510, 42] width 179 height 42
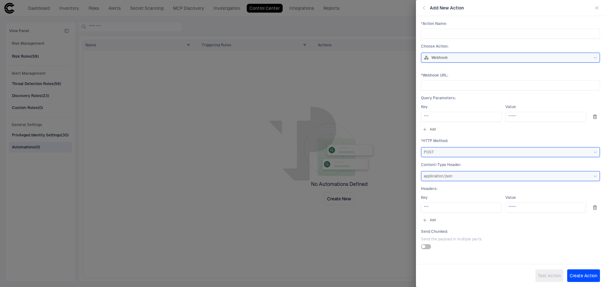
click at [470, 152] on div "POST" at bounding box center [510, 152] width 173 height 5
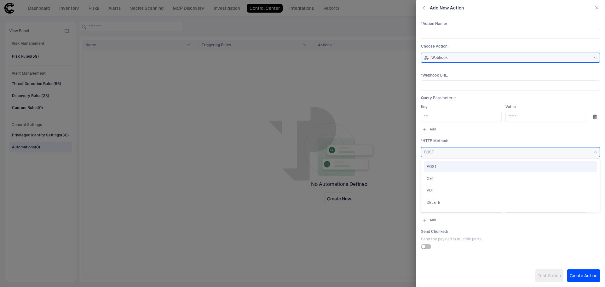
click at [470, 152] on div "POST" at bounding box center [510, 152] width 173 height 5
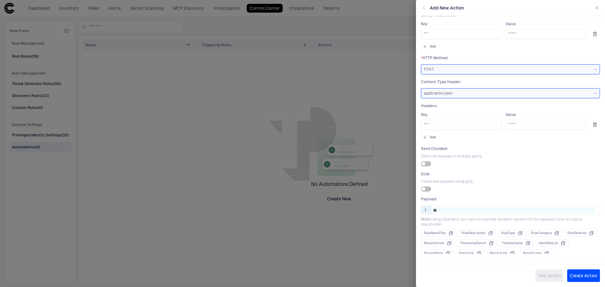
scroll to position [91, 0]
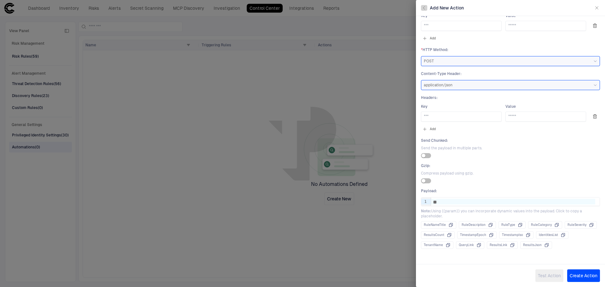
click at [423, 10] on icon "button" at bounding box center [424, 7] width 5 height 5
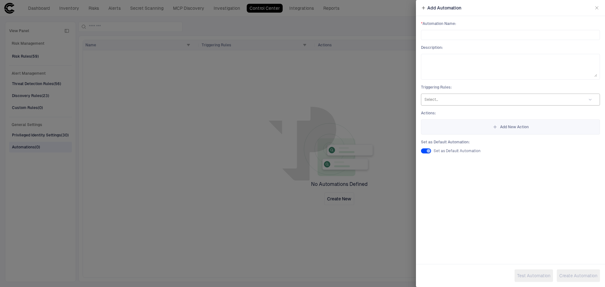
click at [452, 98] on div at bounding box center [503, 99] width 156 height 6
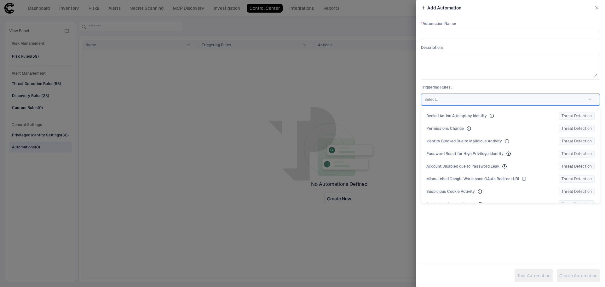
scroll to position [410, 0]
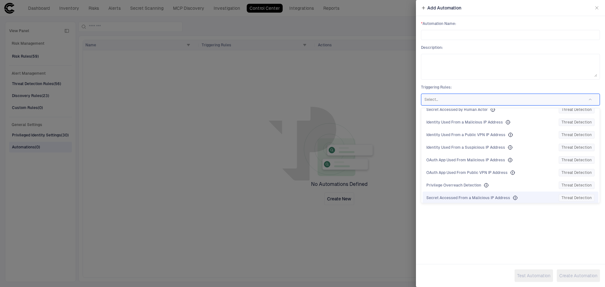
click at [461, 225] on div "Add Automation * Automation Name : Description : Triggering Rules : 168 results…" at bounding box center [510, 143] width 189 height 287
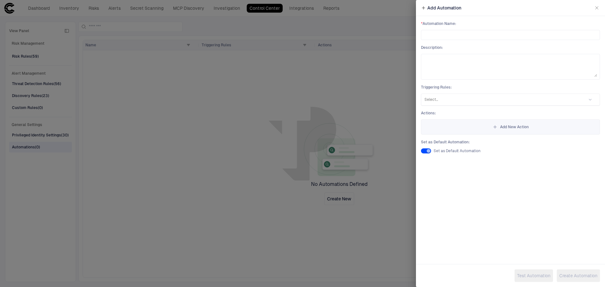
click at [597, 9] on icon "button" at bounding box center [597, 7] width 5 height 5
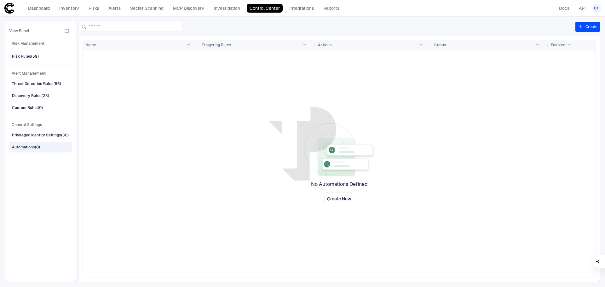
drag, startPoint x: 98, startPoint y: 0, endPoint x: 398, endPoint y: 17, distance: 300.4
click at [398, 16] on header "Dashboard Inventory Risks Alerts Secret Scanning MCP Discovery Investigation Co…" at bounding box center [302, 8] width 605 height 17
click at [386, 7] on div "Dashboard Inventory Risks Alerts Secret Scanning MCP Discovery Investigation Co…" at bounding box center [303, 8] width 598 height 11
